Goal: Transaction & Acquisition: Purchase product/service

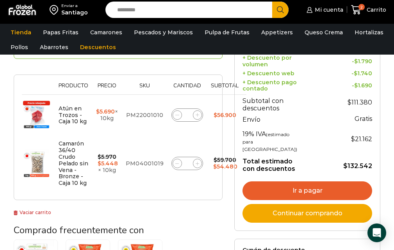
scroll to position [195, 0]
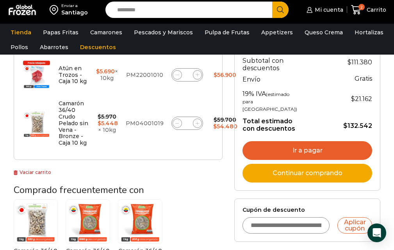
click at [175, 125] on icon at bounding box center [177, 124] width 4 height 4
type input "*"
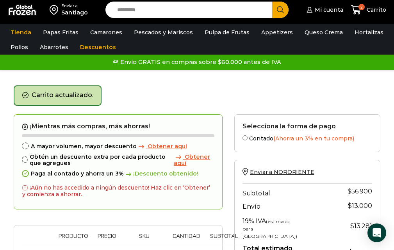
scroll to position [0, 0]
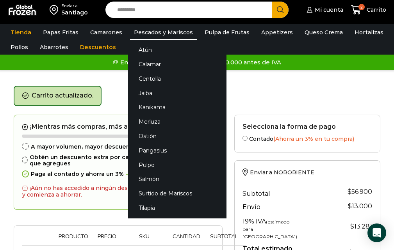
click at [166, 28] on link "Pescados y Mariscos" at bounding box center [163, 32] width 67 height 15
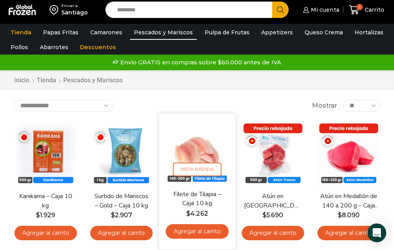
click at [199, 144] on img at bounding box center [197, 152] width 64 height 64
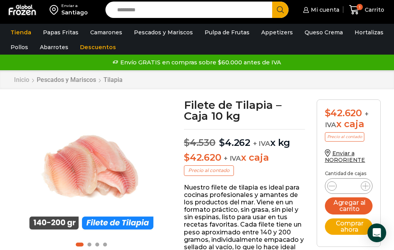
click at [21, 79] on link "Inicio" at bounding box center [22, 79] width 16 height 7
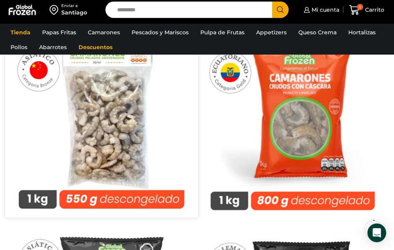
scroll to position [117, 0]
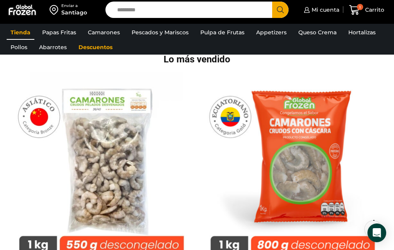
click at [20, 30] on link "Tienda" at bounding box center [21, 32] width 28 height 15
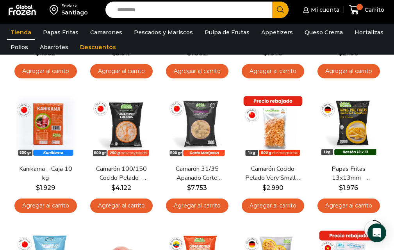
scroll to position [156, 0]
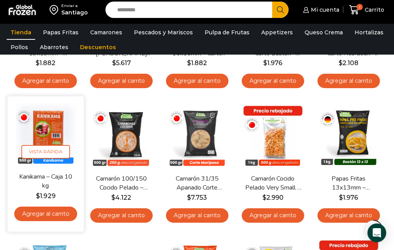
click at [46, 130] on img at bounding box center [45, 134] width 64 height 64
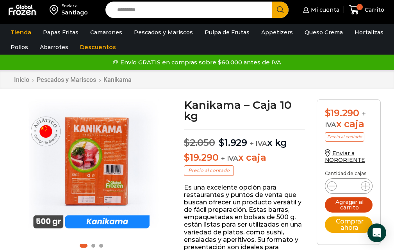
click at [355, 204] on button "Agregar al carrito" at bounding box center [349, 204] width 48 height 15
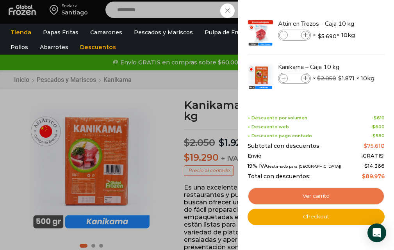
click at [323, 197] on link "Ver carrito" at bounding box center [315, 196] width 137 height 18
